Goal: Information Seeking & Learning: Learn about a topic

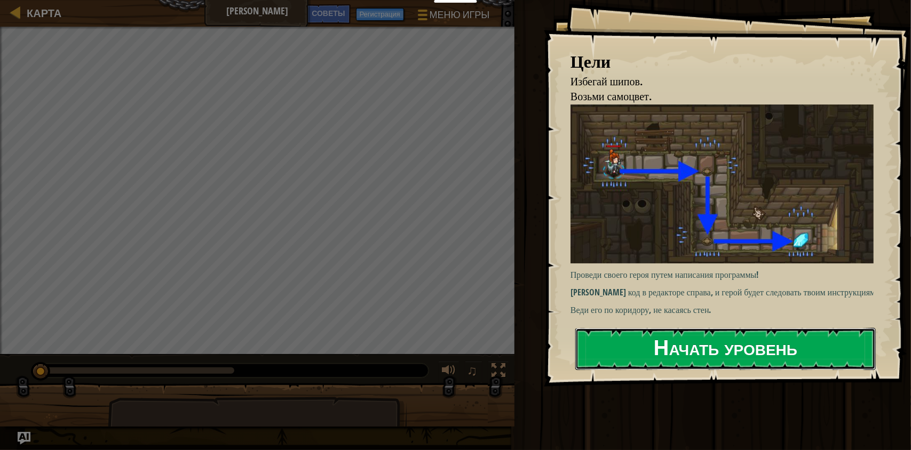
click at [671, 345] on button "Начать уровень" at bounding box center [725, 349] width 300 height 42
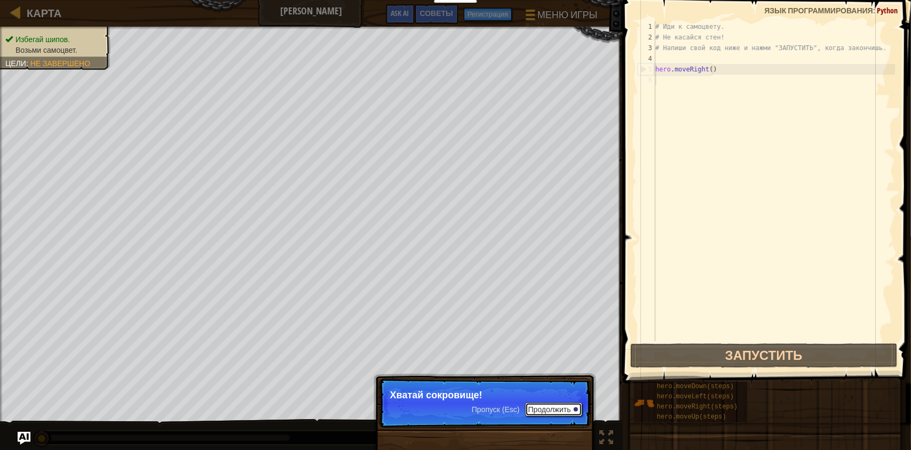
click at [555, 407] on button "Продолжить" at bounding box center [553, 410] width 57 height 14
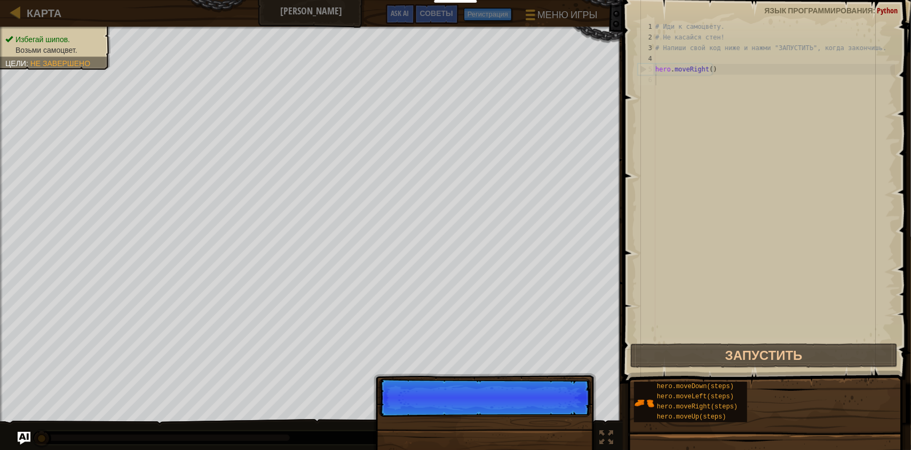
scroll to position [5, 0]
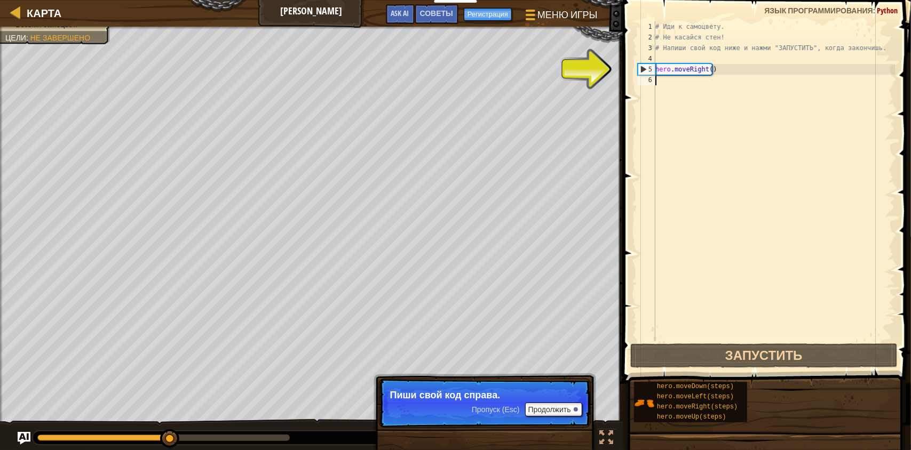
click at [721, 101] on div "# Иди к самоцвету. # Не касайся стен! # Напиши свой код ниже и нажми "ЗАПУСТИТЬ…" at bounding box center [774, 191] width 242 height 341
click at [667, 80] on div "# Иди к самоцвету. # Не касайся стен! # Напиши свой код ниже и нажми "ЗАПУСТИТЬ…" at bounding box center [774, 191] width 242 height 341
click at [665, 82] on div "# Иди к самоцвету. # Не касайся стен! # Напиши свой код ниже и нажми "ЗАПУСТИТЬ…" at bounding box center [774, 191] width 242 height 341
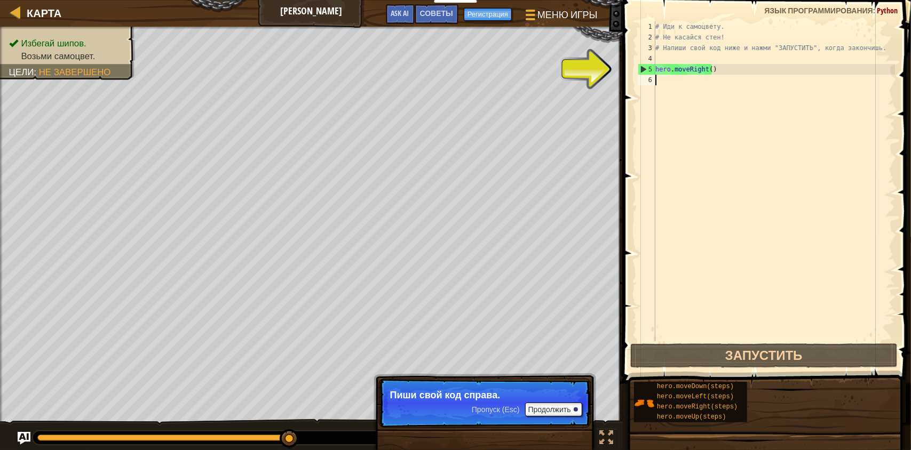
type textarea "h"
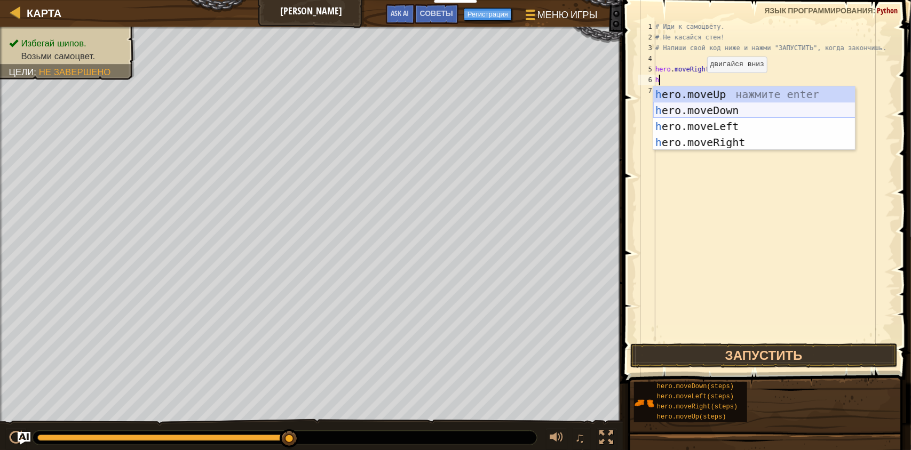
click at [738, 112] on div "h ero.moveUp нажмите enter h ero.moveDown нажмите enter h ero.moveLeft нажмите …" at bounding box center [754, 134] width 202 height 96
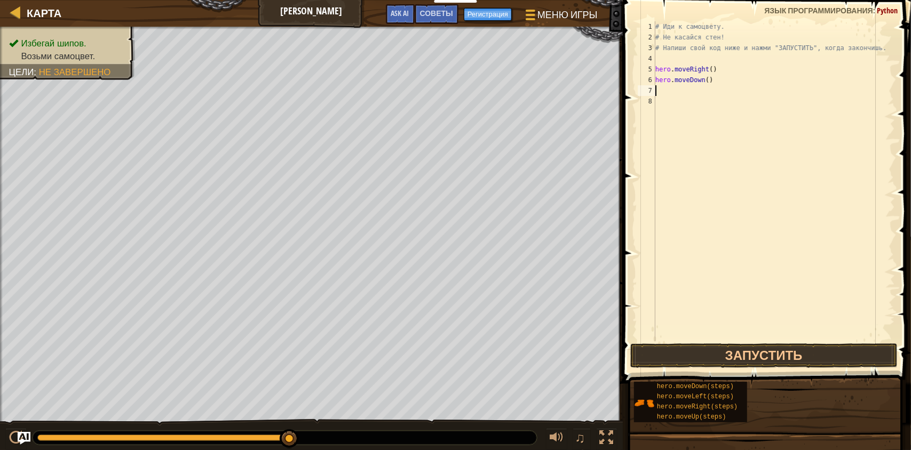
click at [678, 90] on div "# Иди к самоцвету. # Не касайся стен! # Напиши свой код ниже и нажми "ЗАПУСТИТЬ…" at bounding box center [774, 191] width 242 height 341
type textarea "h"
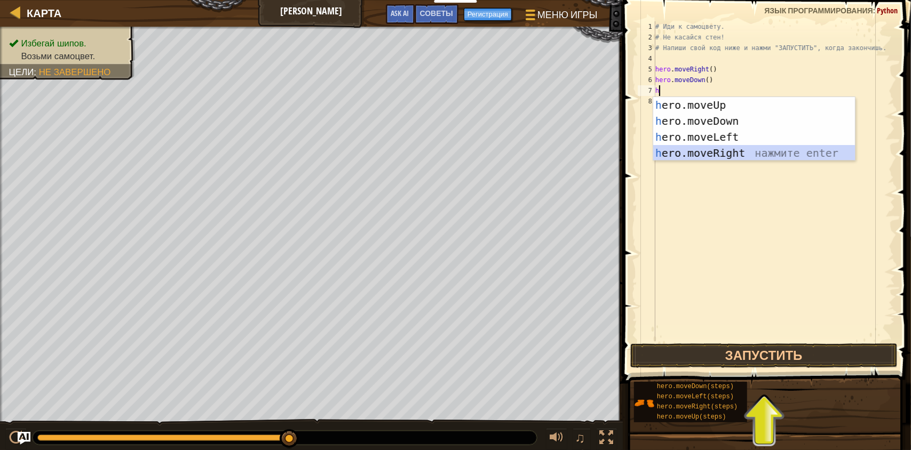
click at [702, 150] on div "h ero.moveUp нажмите enter h ero.moveDown нажмите enter h ero.moveLeft нажмите …" at bounding box center [754, 145] width 202 height 96
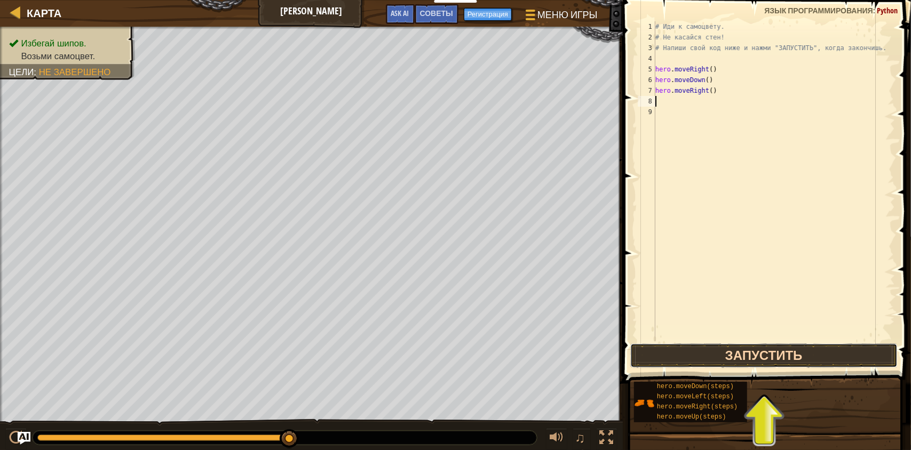
click at [767, 354] on button "Запустить" at bounding box center [763, 356] width 267 height 25
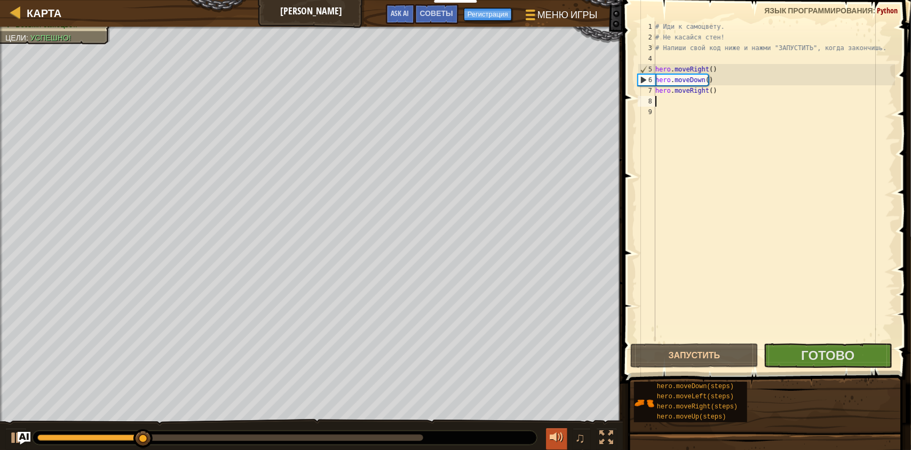
click at [561, 439] on div at bounding box center [556, 438] width 14 height 14
click at [577, 436] on span "♫" at bounding box center [579, 438] width 11 height 16
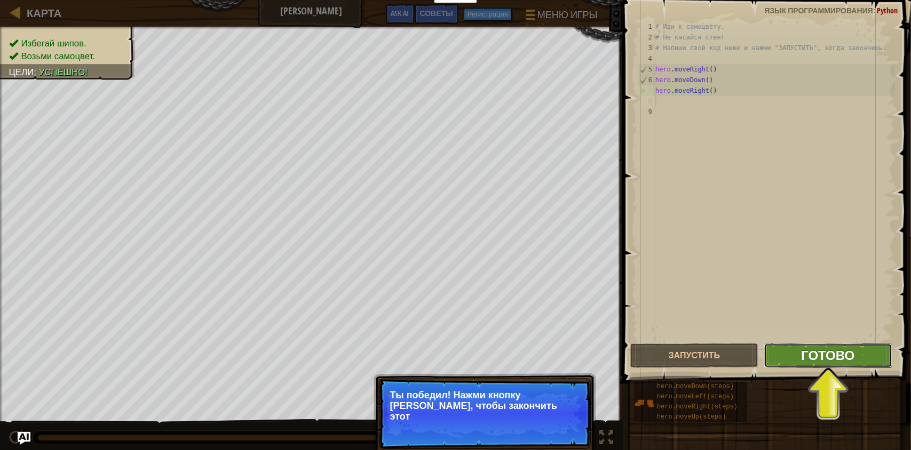
click at [827, 358] on span "Готово" at bounding box center [827, 355] width 53 height 17
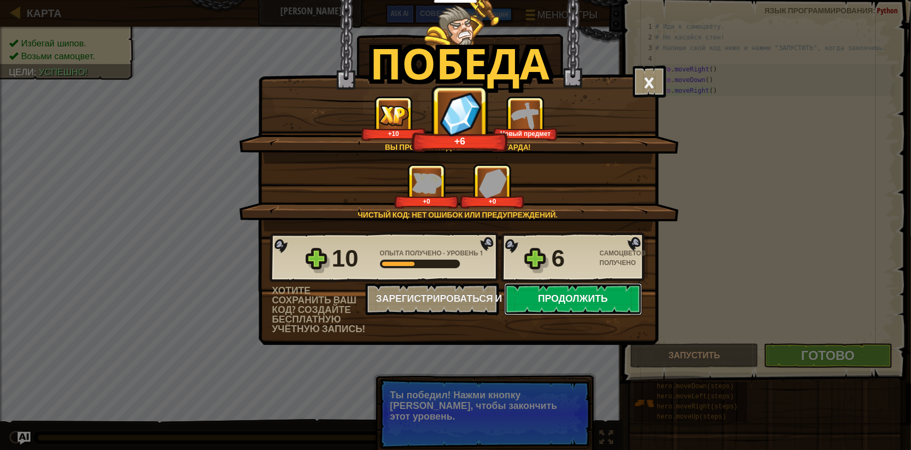
click at [566, 291] on button "Продолжить" at bounding box center [573, 299] width 138 height 32
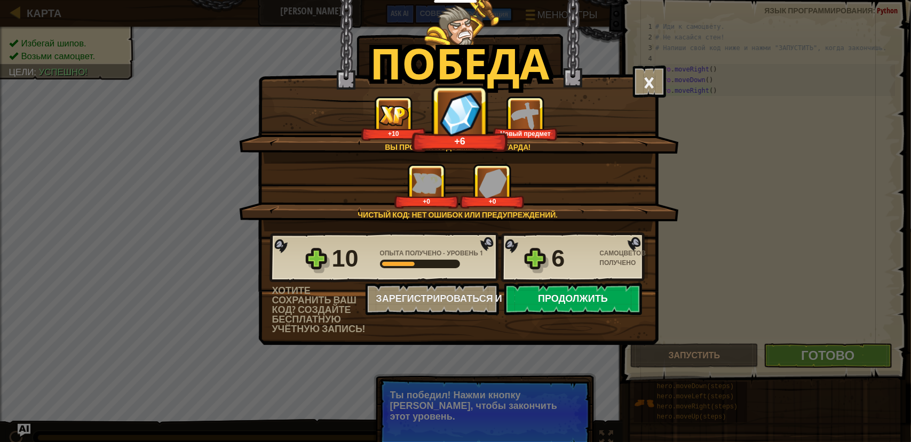
select select "ru"
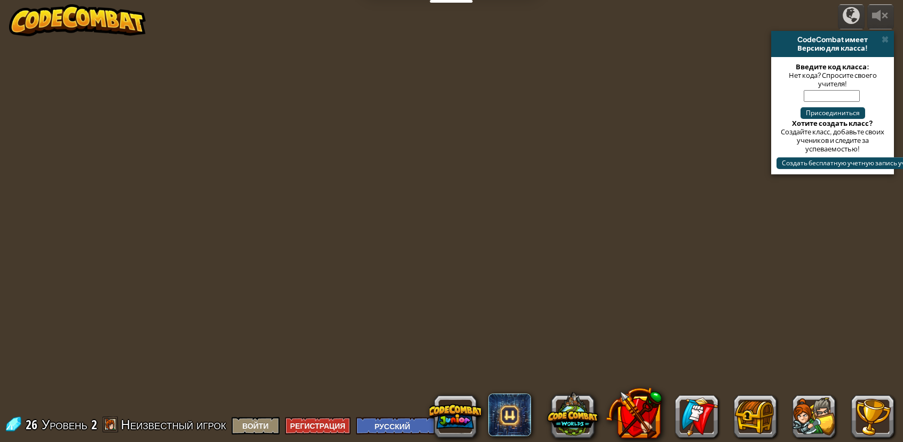
select select "ru"
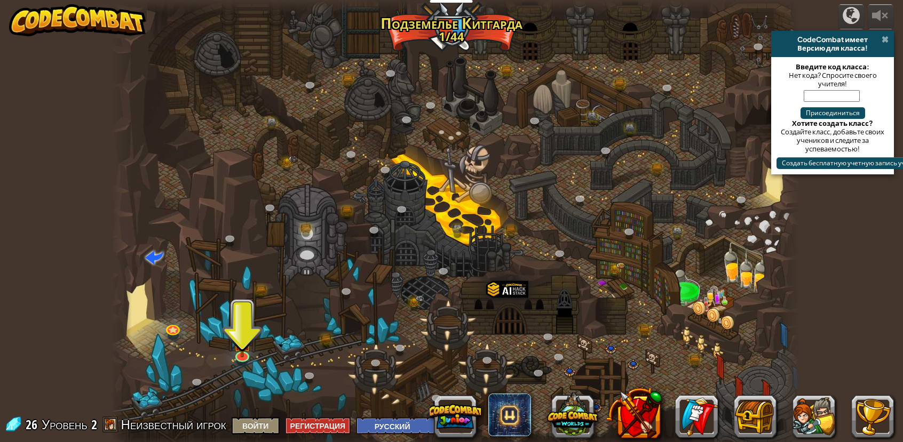
click at [884, 38] on span at bounding box center [884, 39] width 7 height 9
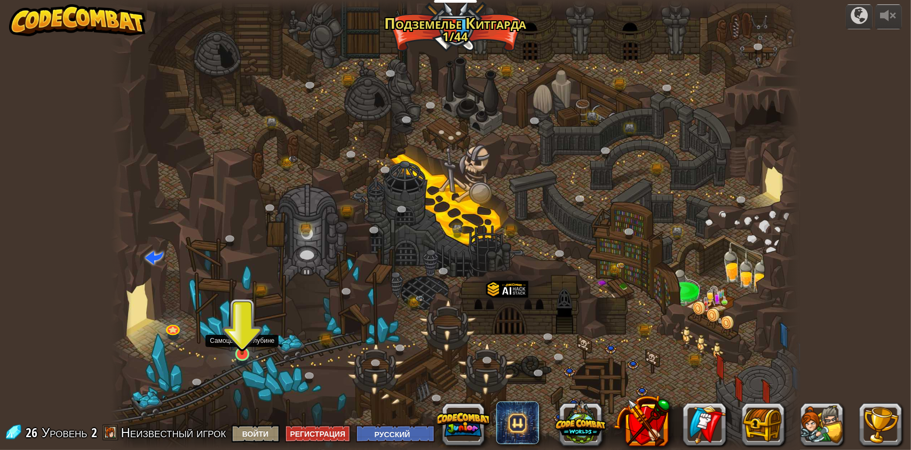
click at [238, 348] on img at bounding box center [242, 334] width 18 height 41
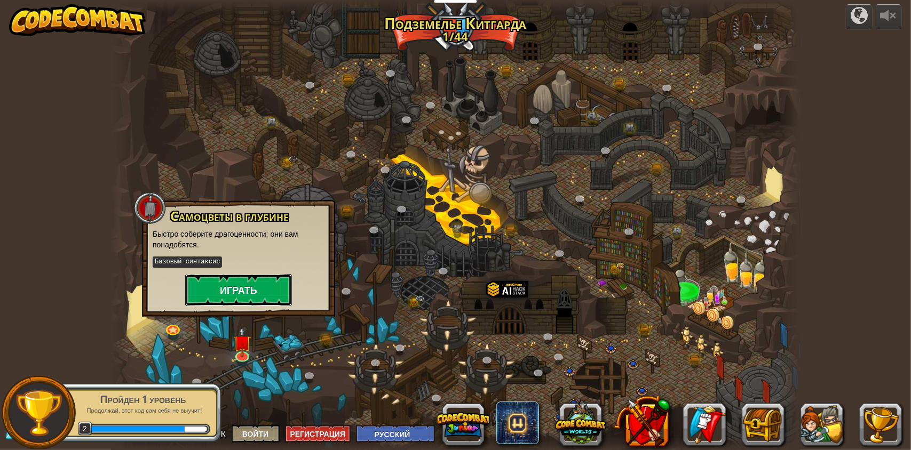
click at [245, 292] on button "Играть" at bounding box center [238, 290] width 107 height 32
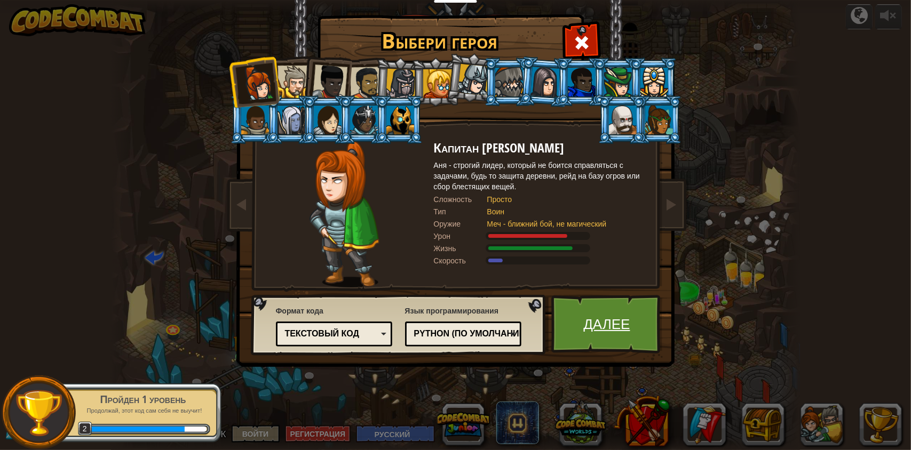
click at [588, 317] on link "Далее" at bounding box center [606, 324] width 111 height 59
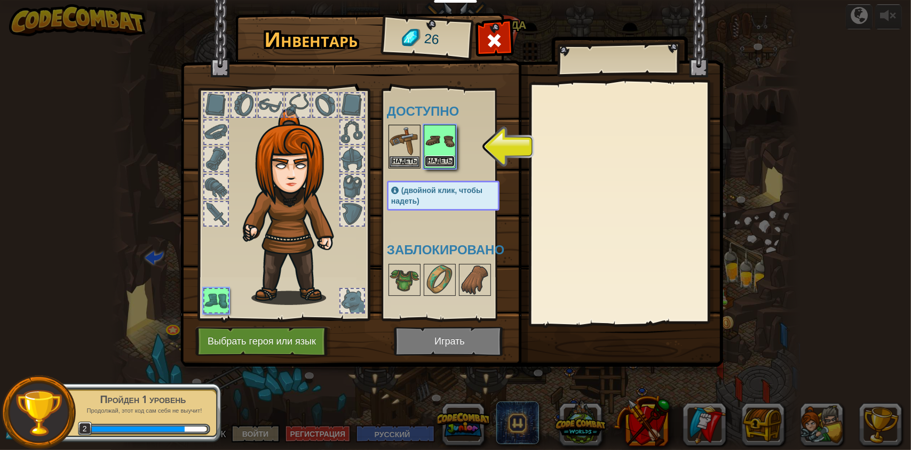
click at [438, 165] on button "Надеть" at bounding box center [440, 161] width 30 height 11
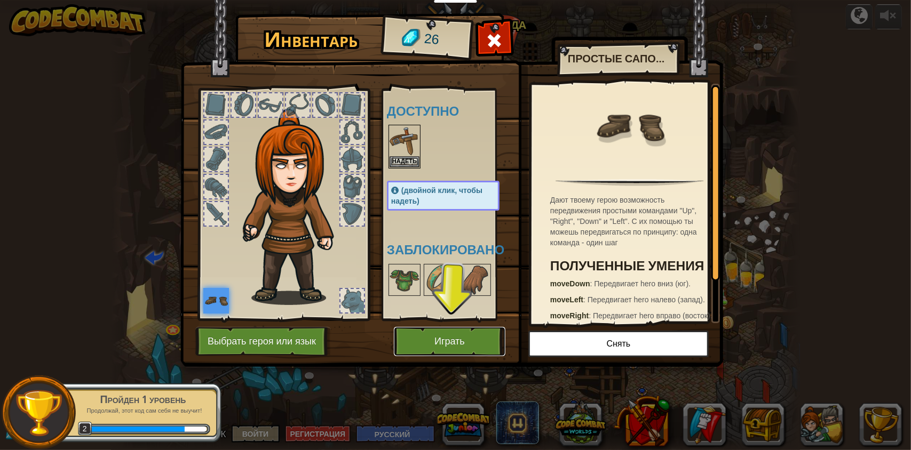
click at [448, 331] on button "Играть" at bounding box center [449, 341] width 111 height 29
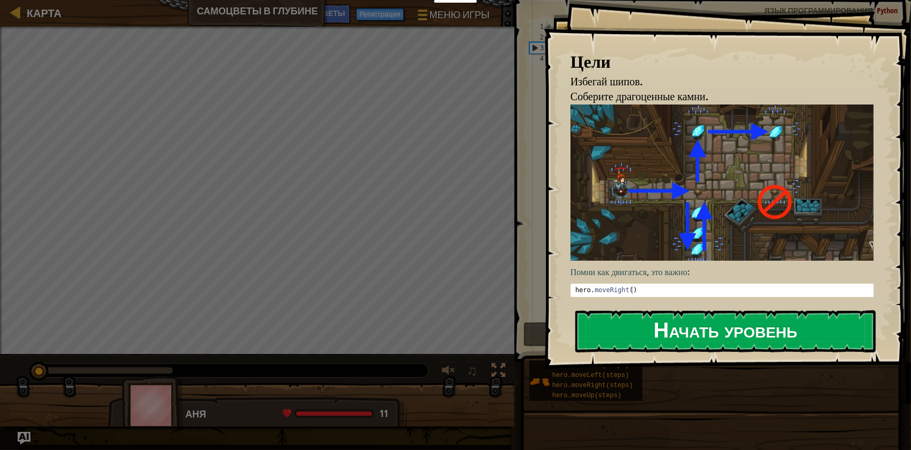
click at [649, 335] on button "Начать уровень" at bounding box center [725, 331] width 300 height 42
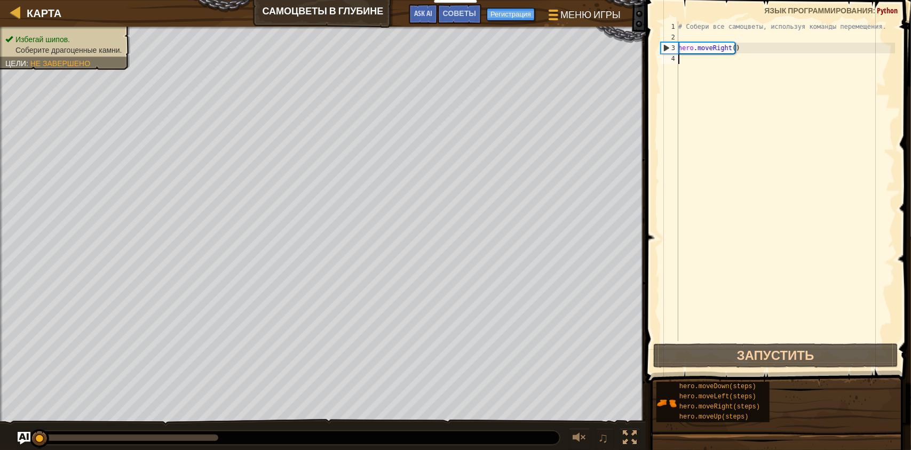
click at [749, 332] on div "# Собери все самоцветы, используя команды перемещения. hero . moveRight ( )" at bounding box center [785, 191] width 219 height 341
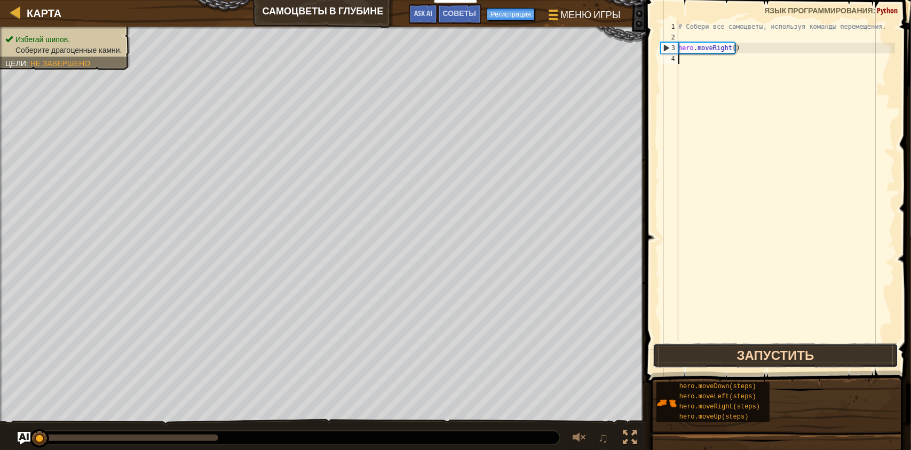
click at [742, 353] on button "Запустить" at bounding box center [775, 356] width 245 height 25
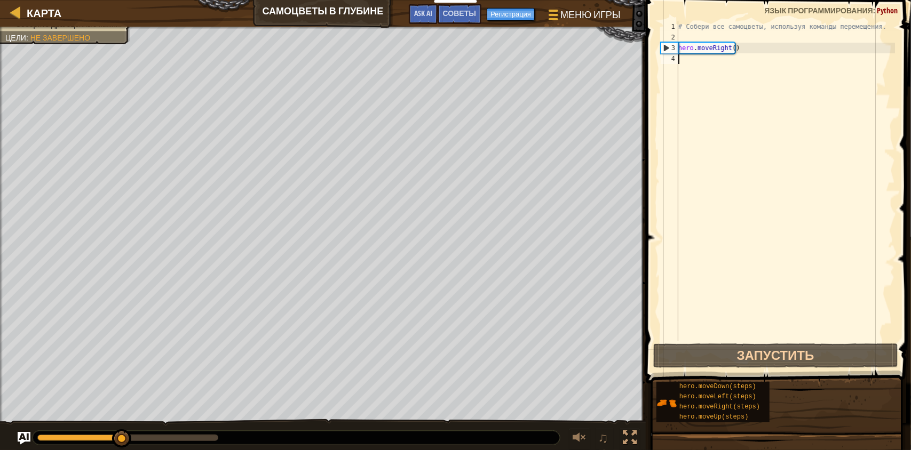
click at [686, 59] on div "# Собери все самоцветы, используя команды перемещения. hero . moveRight ( )" at bounding box center [785, 191] width 219 height 341
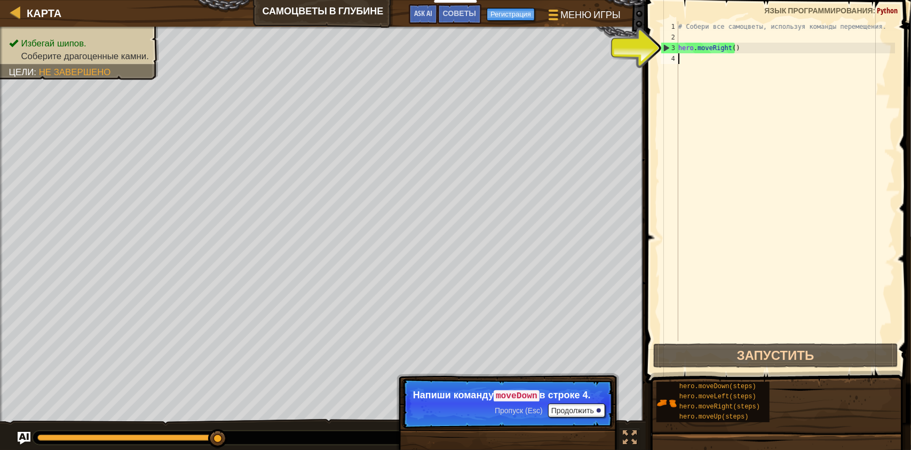
click at [704, 65] on div "# Собери все самоцветы, используя команды перемещения. hero . moveRight ( )" at bounding box center [785, 191] width 219 height 341
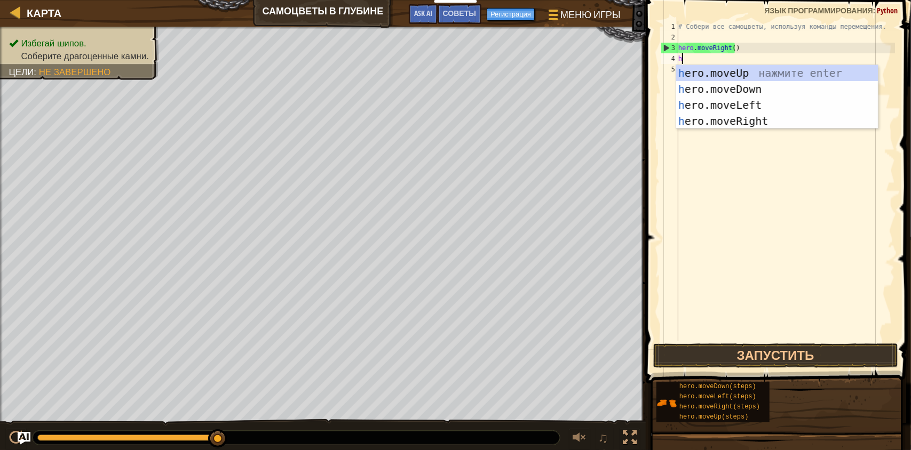
type textarea "her"
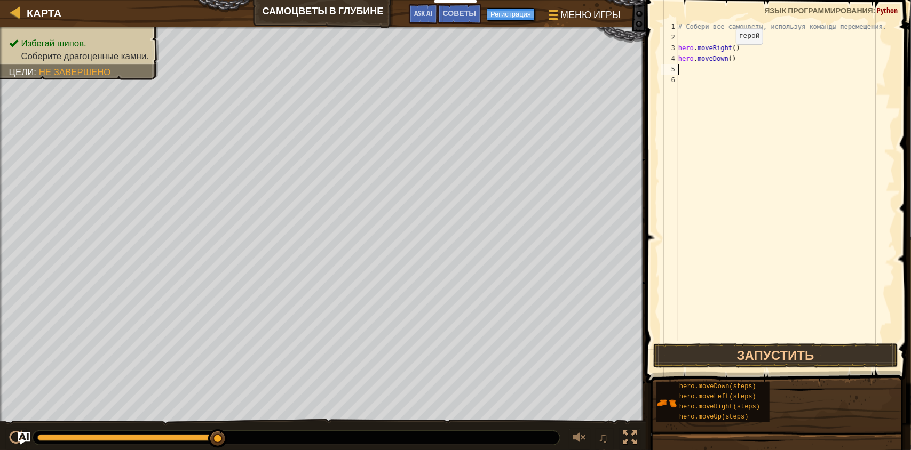
click at [726, 54] on div "# Собери все самоцветы, используя команды перемещения. hero . moveRight ( ) her…" at bounding box center [785, 191] width 219 height 341
type textarea "hero.moveDown(3)"
click at [767, 354] on button "Запустить" at bounding box center [775, 356] width 245 height 25
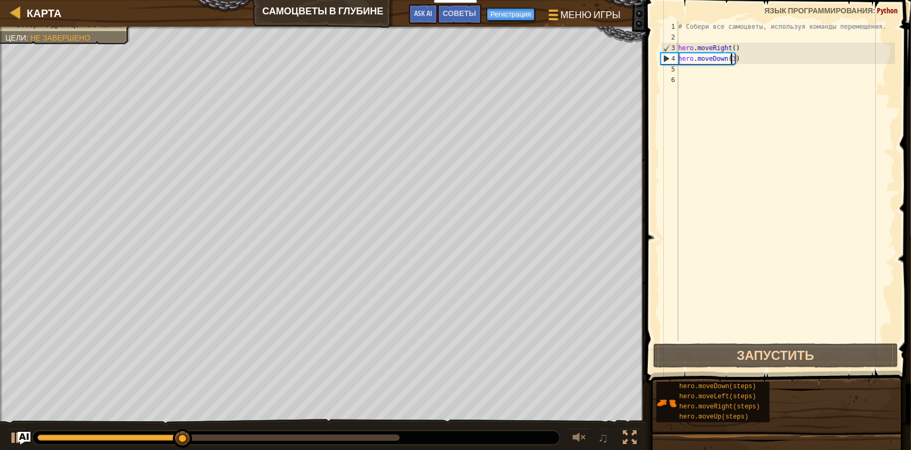
click at [697, 63] on div "# Собери все самоцветы, используя команды перемещения. hero . moveRight ( ) her…" at bounding box center [785, 191] width 219 height 341
click at [694, 71] on div "# Собери все самоцветы, используя команды перемещения. hero . moveRight ( ) her…" at bounding box center [785, 191] width 219 height 341
type textarea "h"
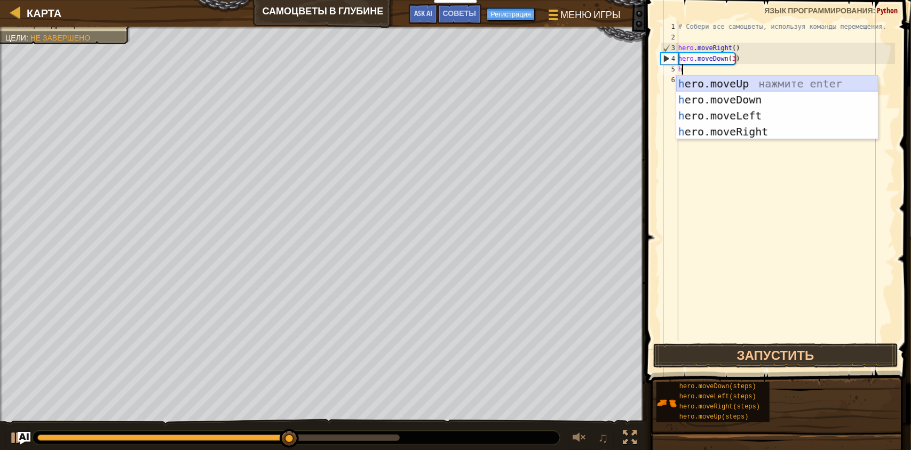
click at [723, 86] on div "h ero.moveUp нажмите enter h ero.moveDown нажмите enter h ero.moveLeft нажмите …" at bounding box center [777, 124] width 202 height 96
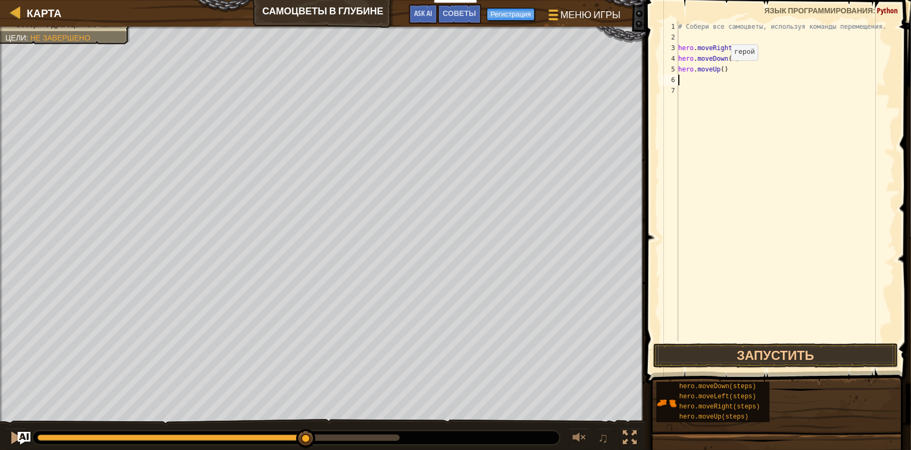
click at [722, 69] on div "# Собери все самоцветы, используя команды перемещения. hero . moveRight ( ) her…" at bounding box center [785, 191] width 219 height 341
type textarea "hero.moveUp(6)"
click at [694, 76] on div "# Собери все самоцветы, используя команды перемещения. hero . moveRight ( ) her…" at bounding box center [785, 191] width 219 height 341
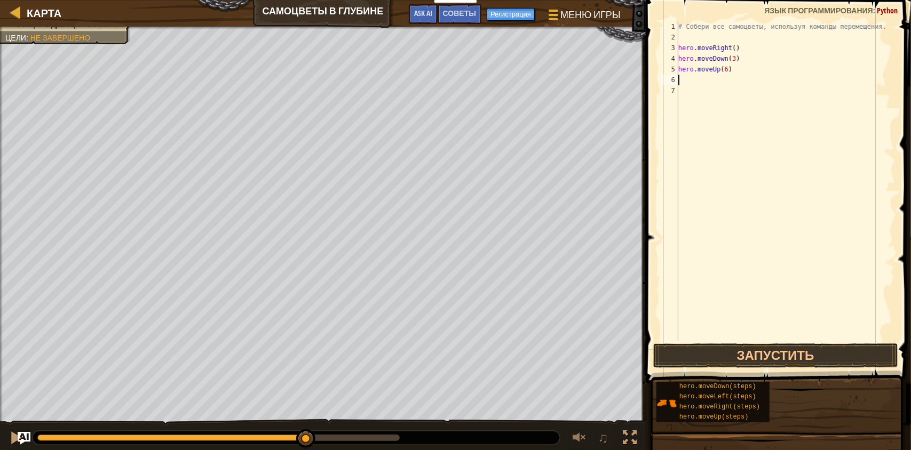
type textarea "h"
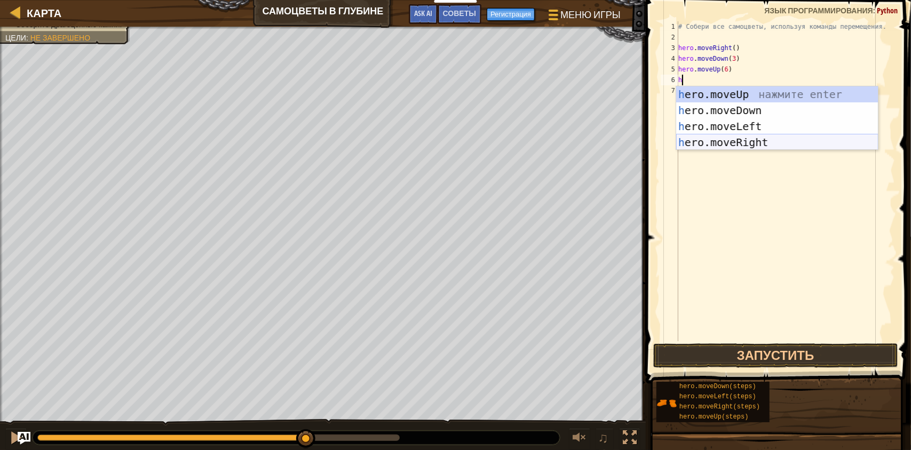
click at [749, 144] on div "h ero.moveUp нажмите enter h ero.moveDown нажмите enter h ero.moveLeft нажмите …" at bounding box center [777, 134] width 202 height 96
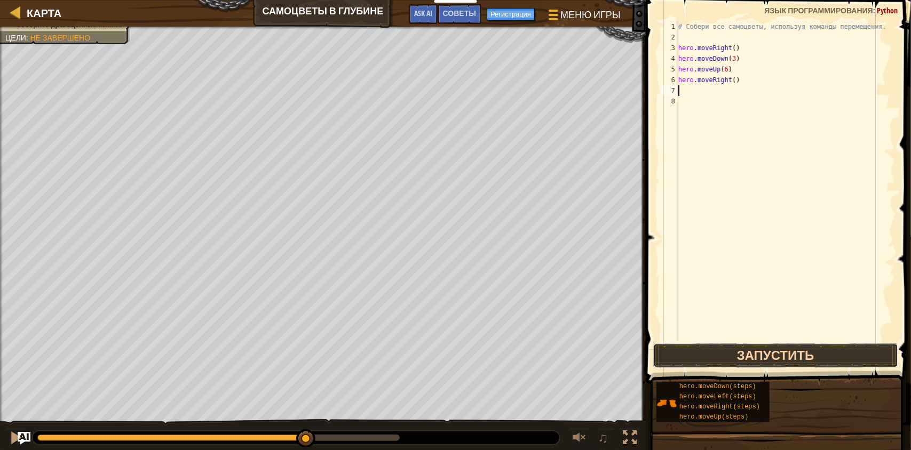
click at [780, 355] on button "Запустить" at bounding box center [775, 356] width 245 height 25
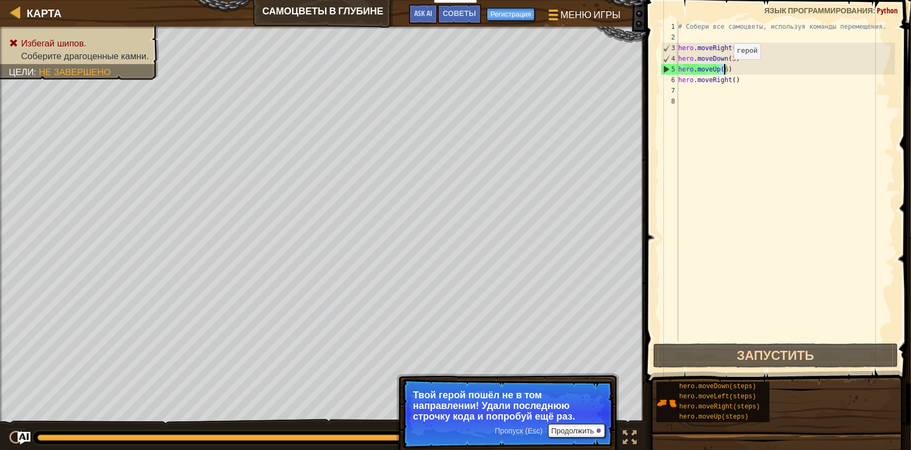
click at [724, 69] on div "# Собери все самоцветы, используя команды перемещения. hero . moveRight ( ) her…" at bounding box center [785, 191] width 219 height 341
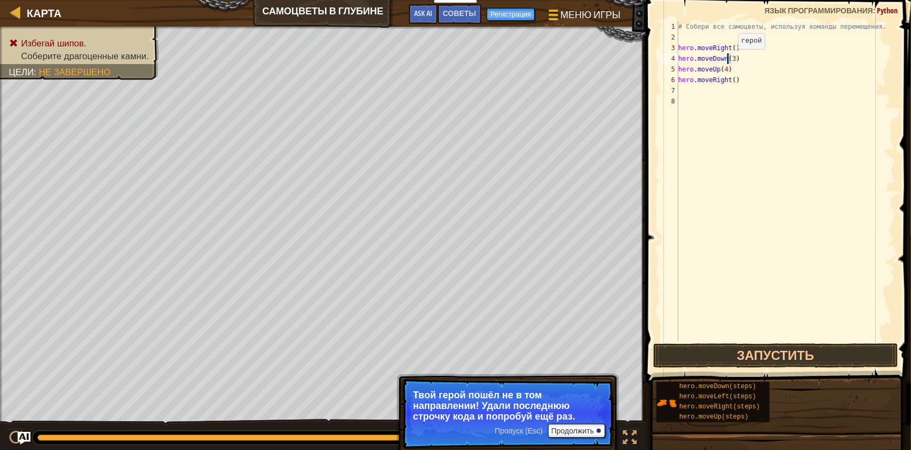
click at [728, 60] on div "# Собери все самоцветы, используя команды перемещения. hero . moveRight ( ) her…" at bounding box center [785, 191] width 219 height 341
click at [736, 362] on button "Запустить" at bounding box center [775, 356] width 245 height 25
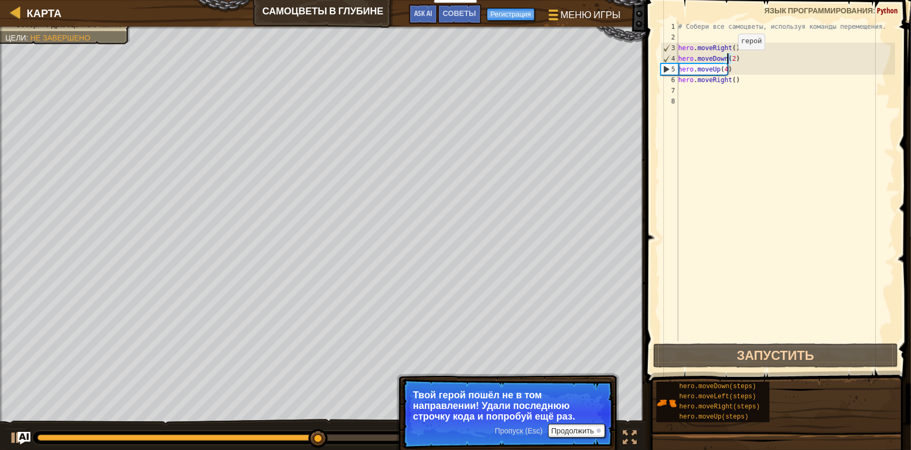
click at [729, 60] on div "# Собери все самоцветы, используя команды перемещения. hero . moveRight ( ) her…" at bounding box center [785, 191] width 219 height 341
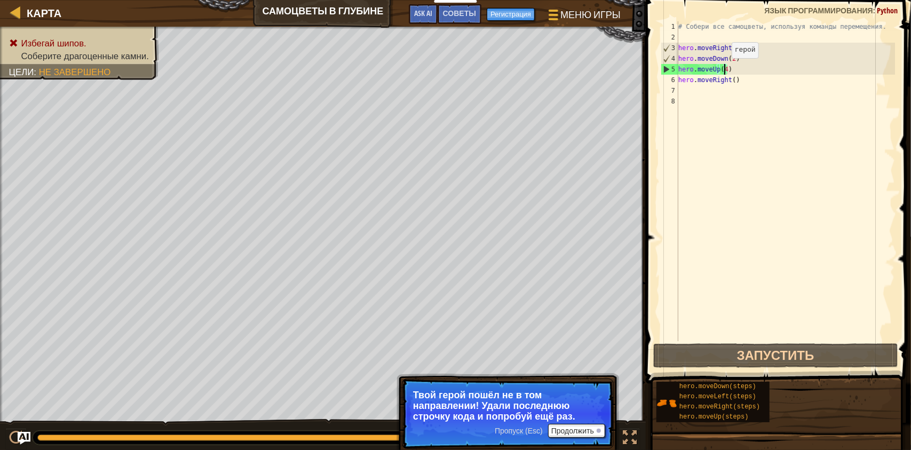
click at [722, 68] on div "# Собери все самоцветы, используя команды перемещения. hero . moveRight ( ) her…" at bounding box center [785, 191] width 219 height 341
click at [731, 57] on div "# Собери все самоцветы, используя команды перемещения. hero . moveRight ( ) her…" at bounding box center [785, 191] width 219 height 341
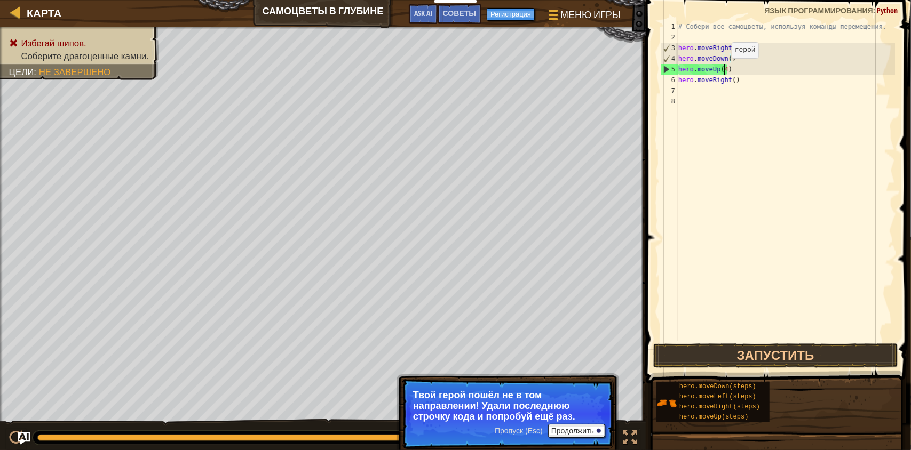
click at [722, 68] on div "# Собери все самоцветы, используя команды перемещения. hero . moveRight ( ) her…" at bounding box center [785, 191] width 219 height 341
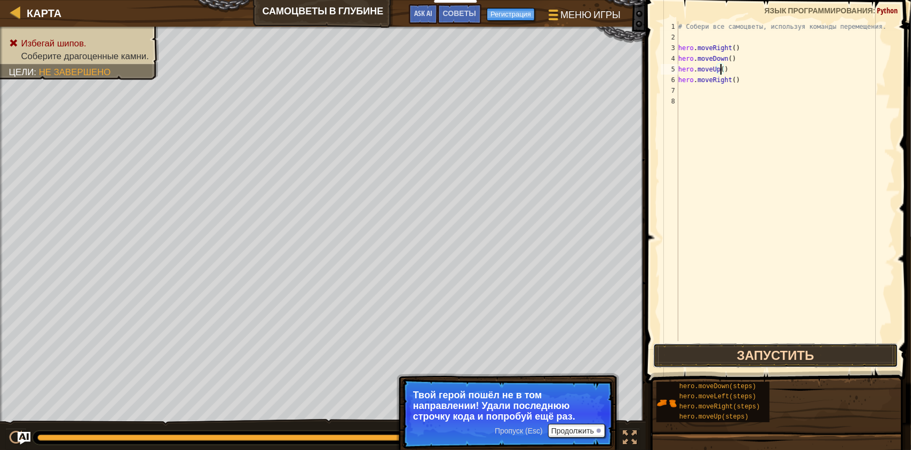
click at [771, 360] on button "Запустить" at bounding box center [775, 356] width 245 height 25
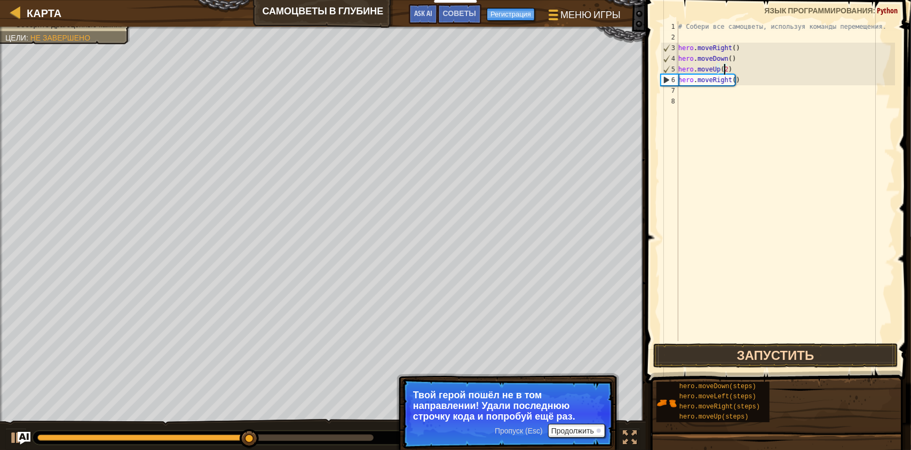
type textarea "hero.moveUp(2)"
click at [760, 354] on button "Запустить" at bounding box center [775, 356] width 245 height 25
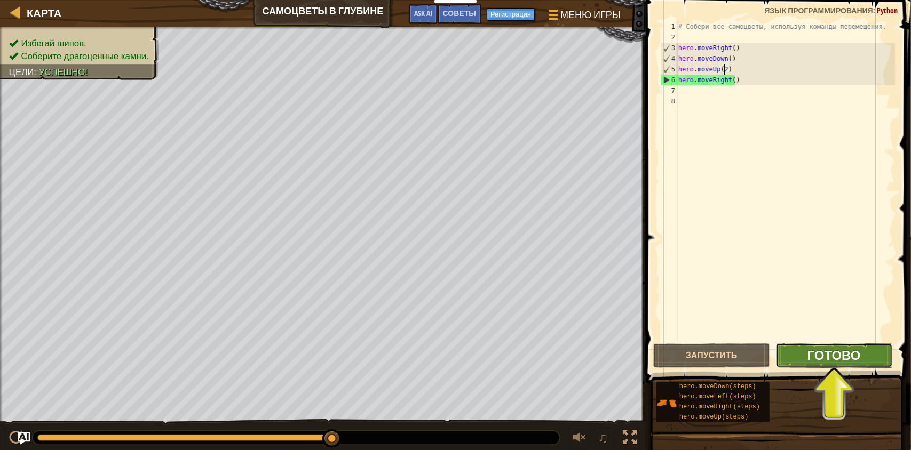
click at [859, 356] on span "Готово" at bounding box center [833, 355] width 53 height 17
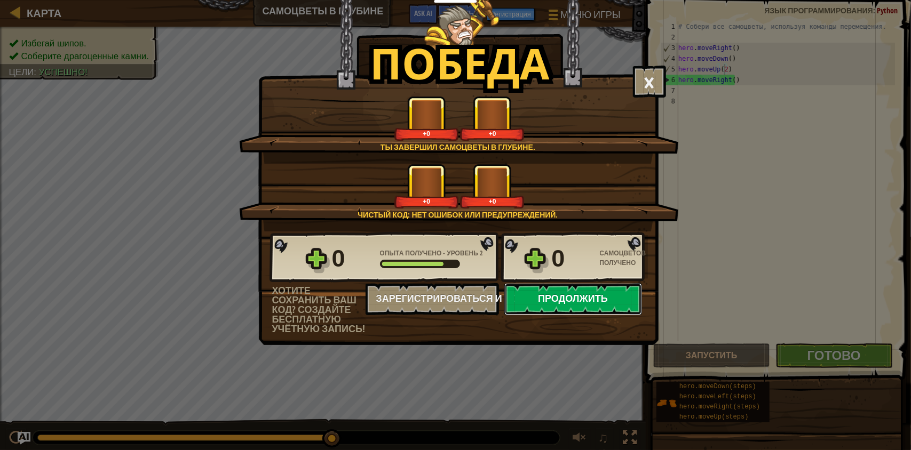
click at [574, 302] on button "Продолжить" at bounding box center [573, 299] width 138 height 32
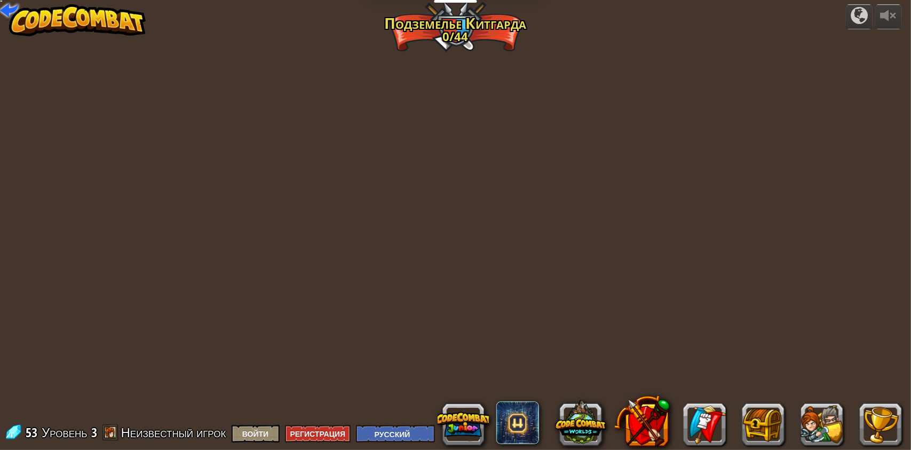
select select "ru"
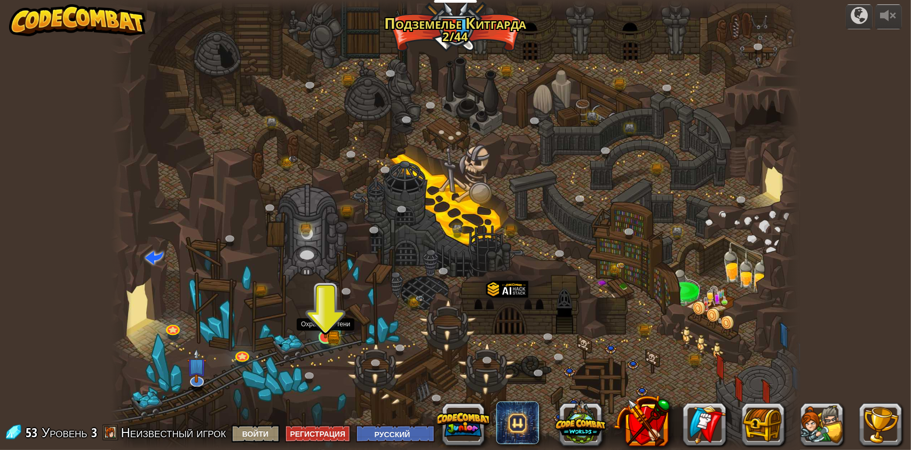
click at [331, 332] on img at bounding box center [325, 318] width 18 height 39
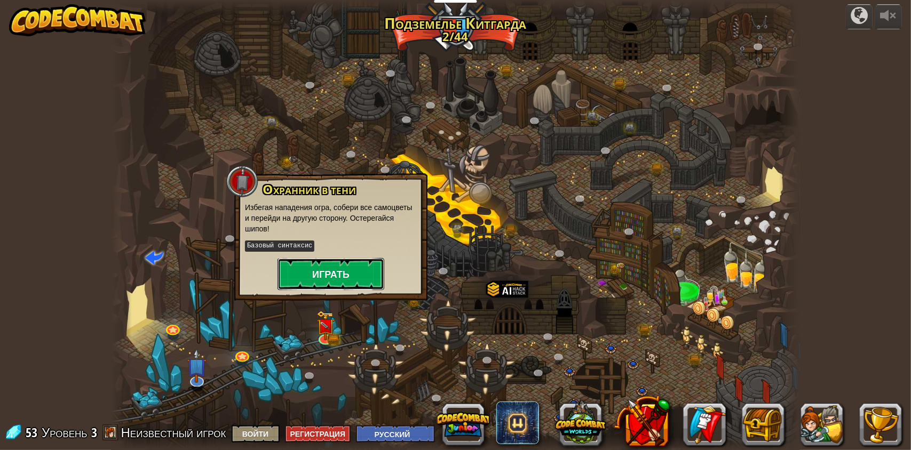
click at [336, 278] on button "Играть" at bounding box center [330, 274] width 107 height 32
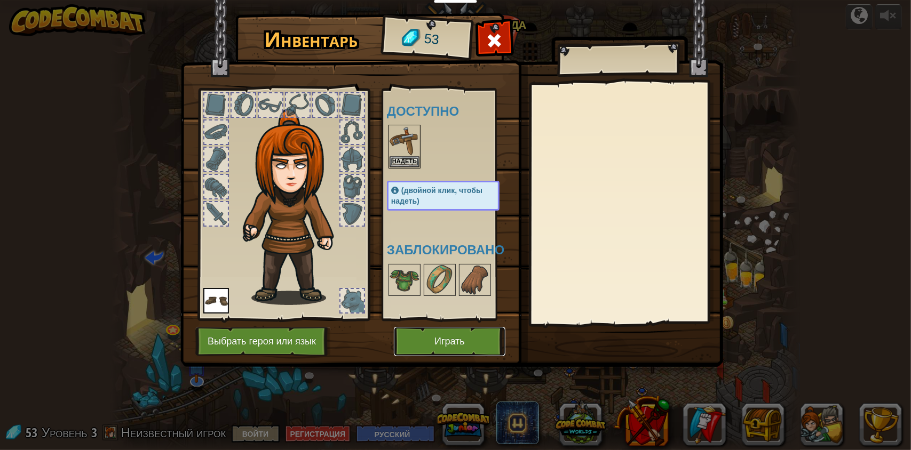
click at [435, 355] on button "Играть" at bounding box center [449, 341] width 111 height 29
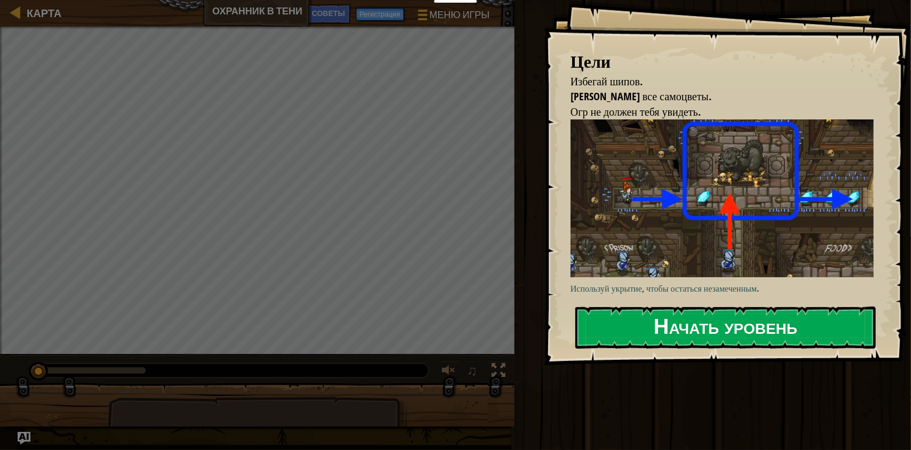
click at [659, 319] on button "Начать уровень" at bounding box center [725, 328] width 300 height 42
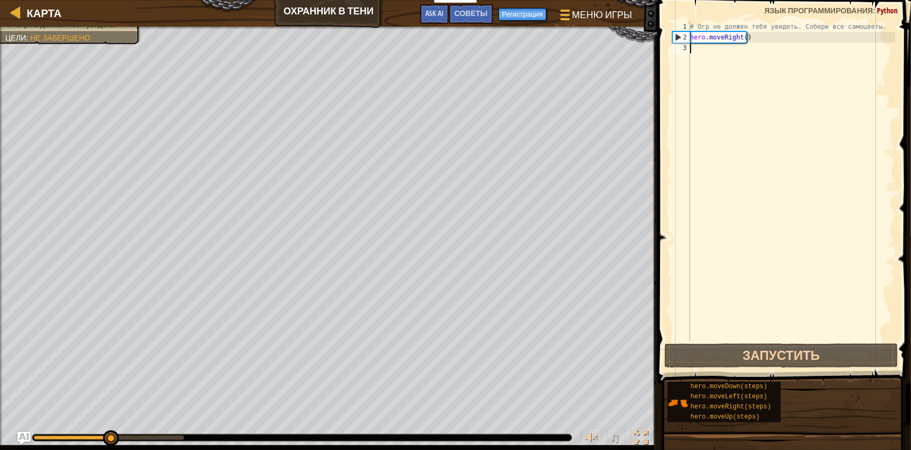
click at [708, 52] on div "# Огр не должен тебя увидеть. Собери все самоцветы. hero . moveRight ( )" at bounding box center [791, 191] width 207 height 341
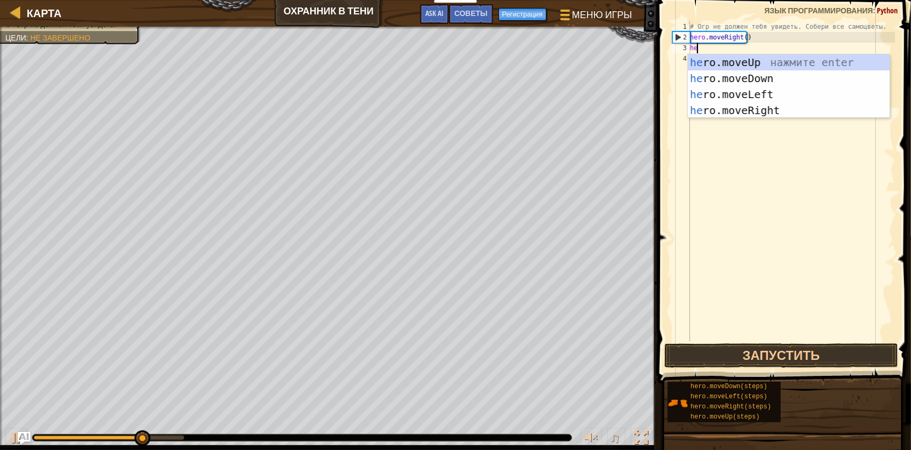
type textarea "her"
click at [744, 62] on div "her o.moveUp нажмите enter her o.moveDown нажмите enter her o.moveLeft нажмите …" at bounding box center [789, 102] width 202 height 96
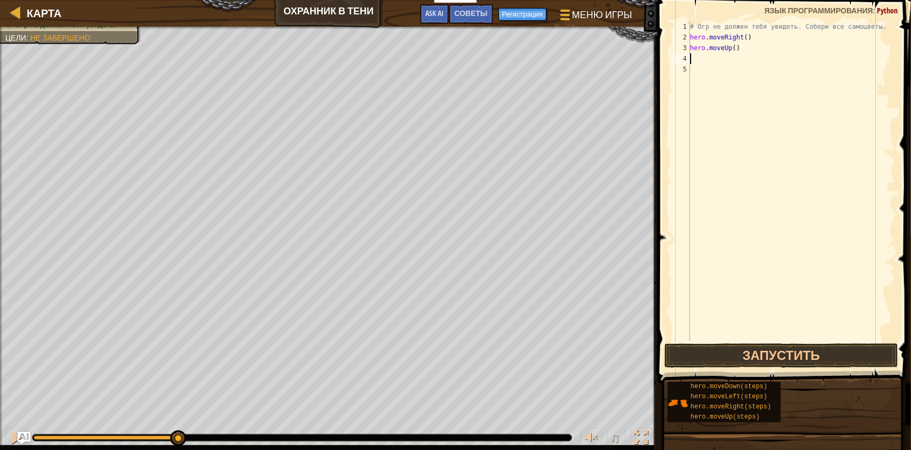
click at [722, 59] on div "# Огр не должен тебя увидеть. Собери все самоцветы. hero . moveRight ( ) hero .…" at bounding box center [791, 191] width 207 height 341
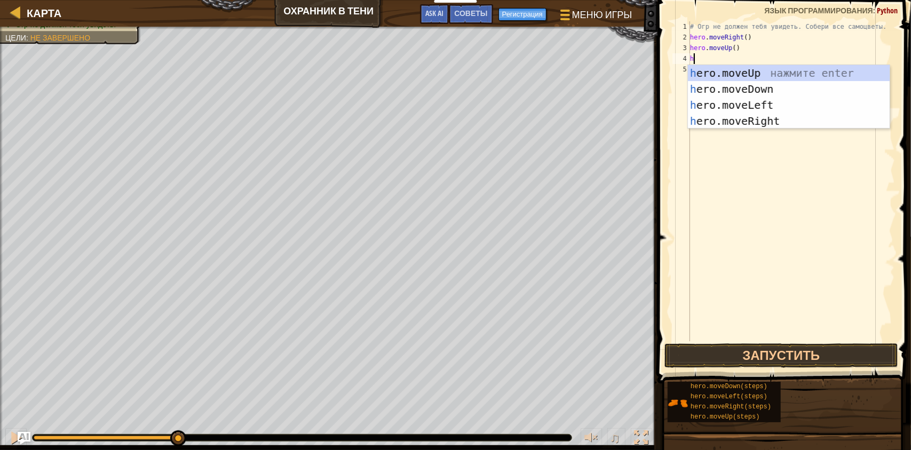
type textarea "her"
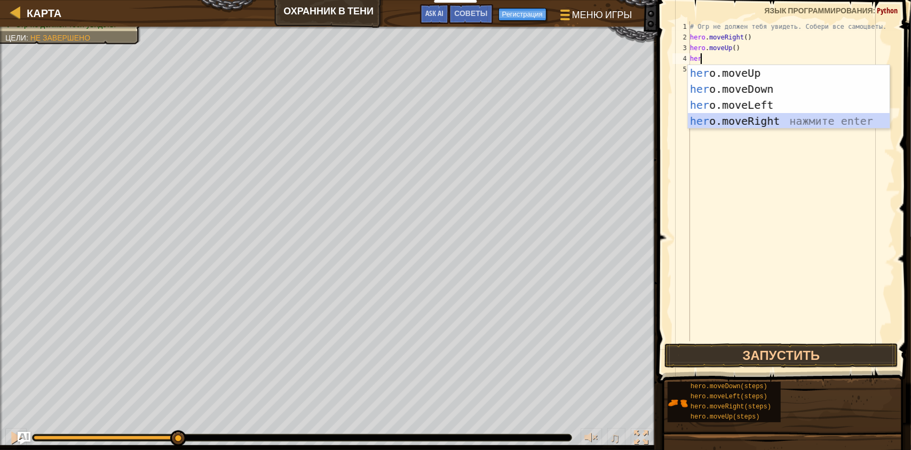
click at [754, 119] on div "her o.moveUp нажмите enter her o.moveDown нажмите enter her o.moveLeft нажмите …" at bounding box center [789, 113] width 202 height 96
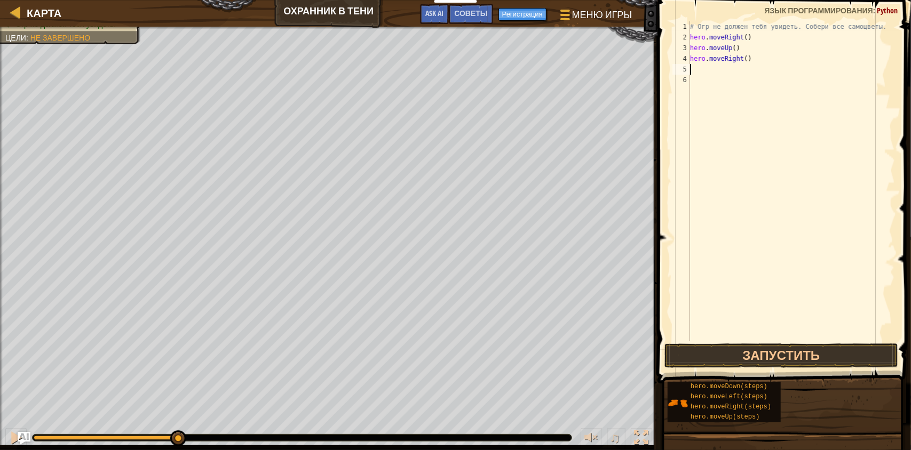
click at [705, 68] on div "# Огр не должен тебя увидеть. Собери все самоцветы. hero . moveRight ( ) hero .…" at bounding box center [791, 191] width 207 height 341
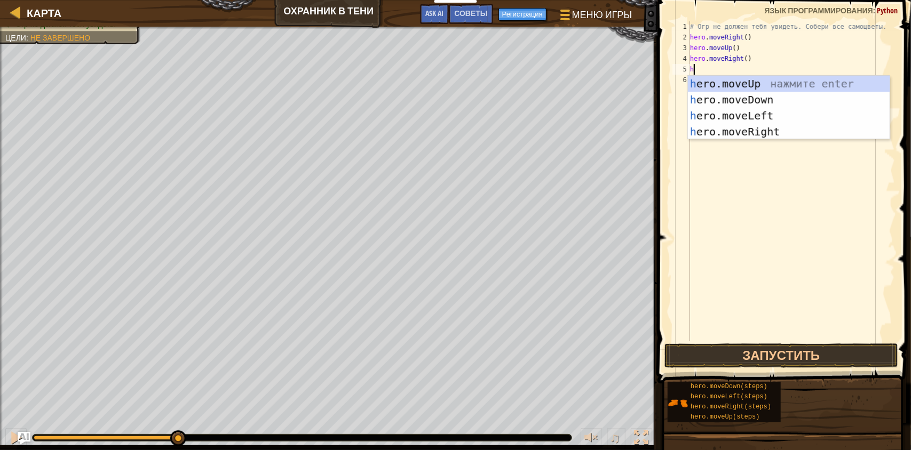
type textarea "her"
click at [739, 95] on div "her o.moveUp нажмите enter her o.moveDown нажмите enter her o.moveLeft нажмите …" at bounding box center [789, 124] width 202 height 96
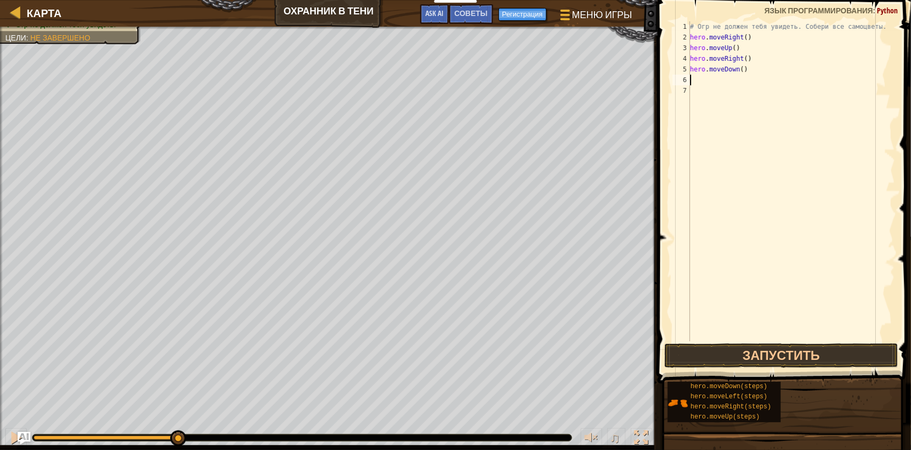
click at [723, 80] on div "# Огр не должен тебя увидеть. Собери все самоцветы. hero . moveRight ( ) hero .…" at bounding box center [791, 191] width 207 height 341
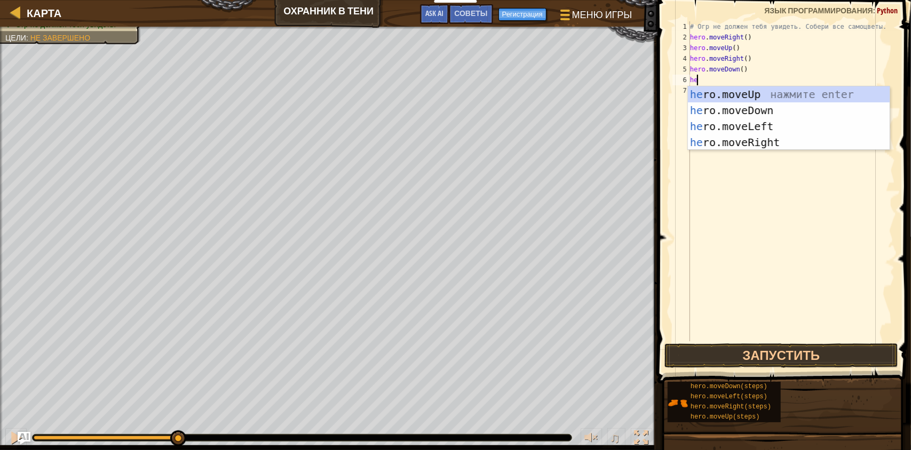
type textarea "her"
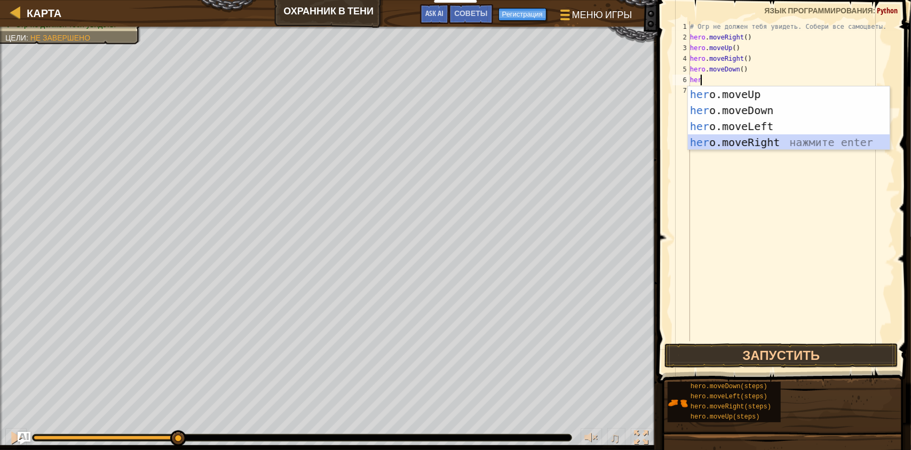
click at [752, 140] on div "her o.moveUp нажмите enter her o.moveDown нажмите enter her o.moveLeft нажмите …" at bounding box center [789, 134] width 202 height 96
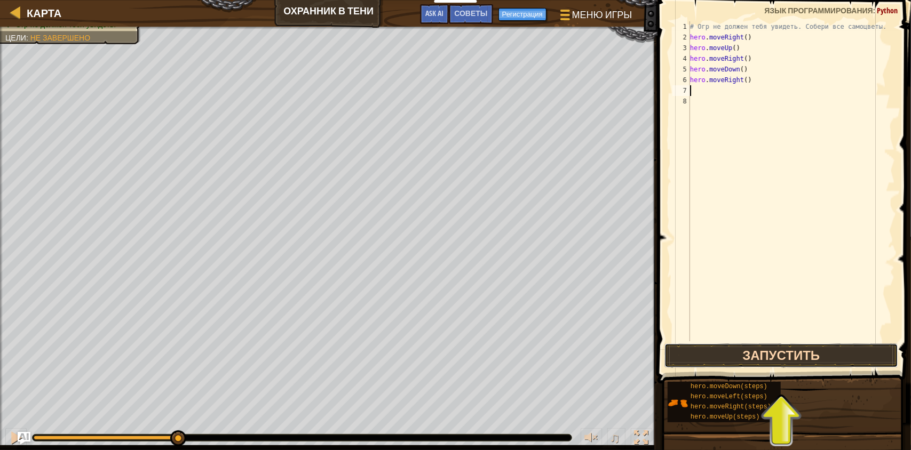
click at [777, 347] on button "Запустить" at bounding box center [781, 356] width 234 height 25
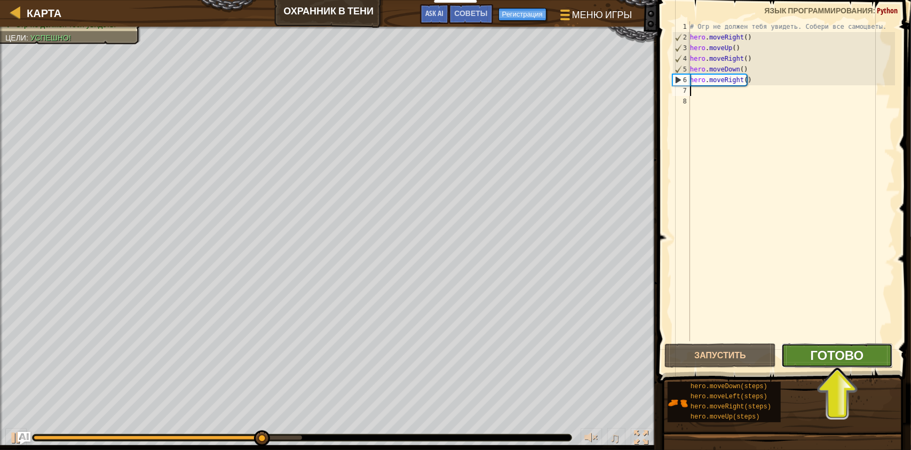
click at [840, 358] on span "Готово" at bounding box center [836, 355] width 53 height 17
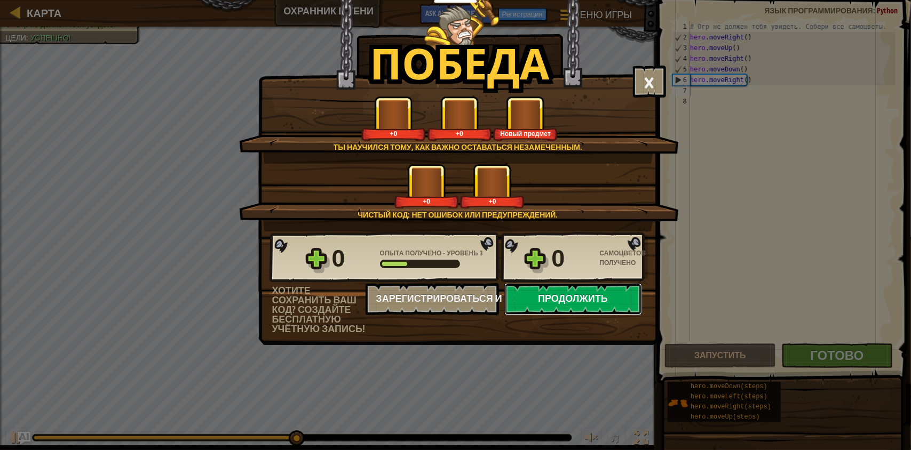
click at [582, 304] on button "Продолжить" at bounding box center [573, 299] width 138 height 32
select select "ru"
